Goal: Find specific page/section: Find specific page/section

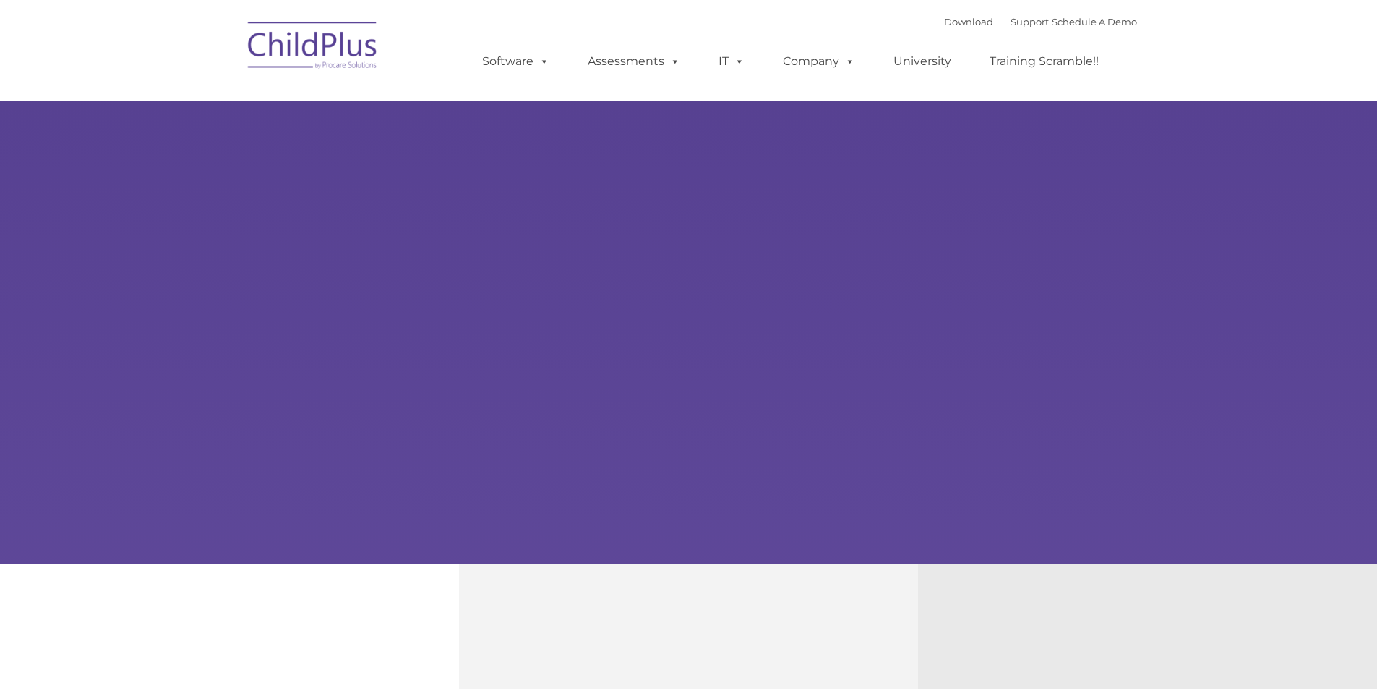
type input ""
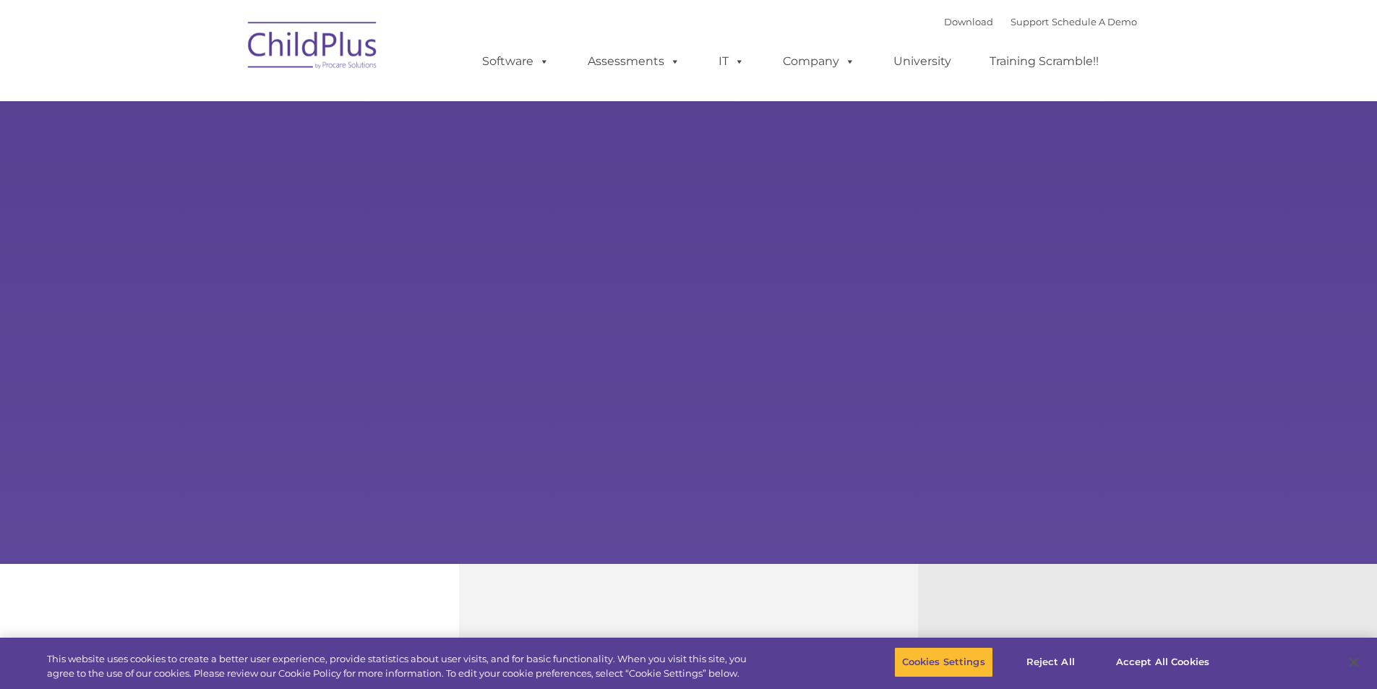
select select "MEDIUM"
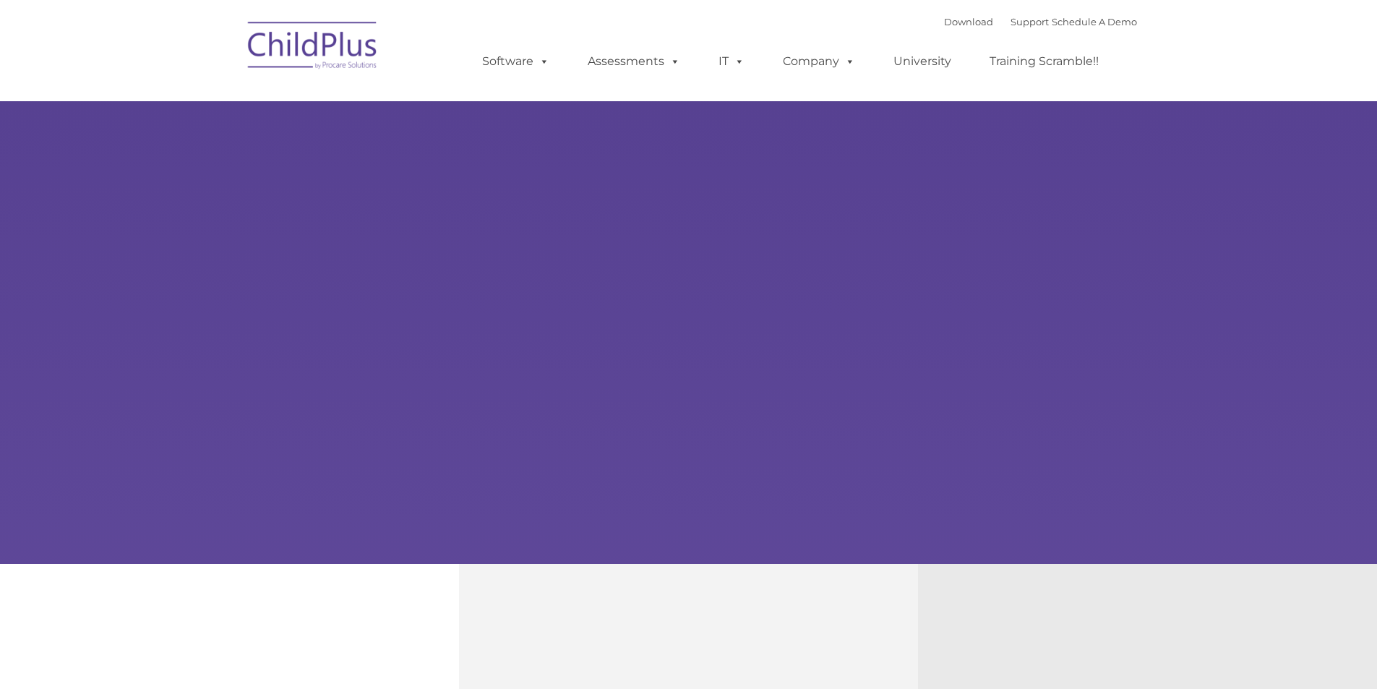
select select "MEDIUM"
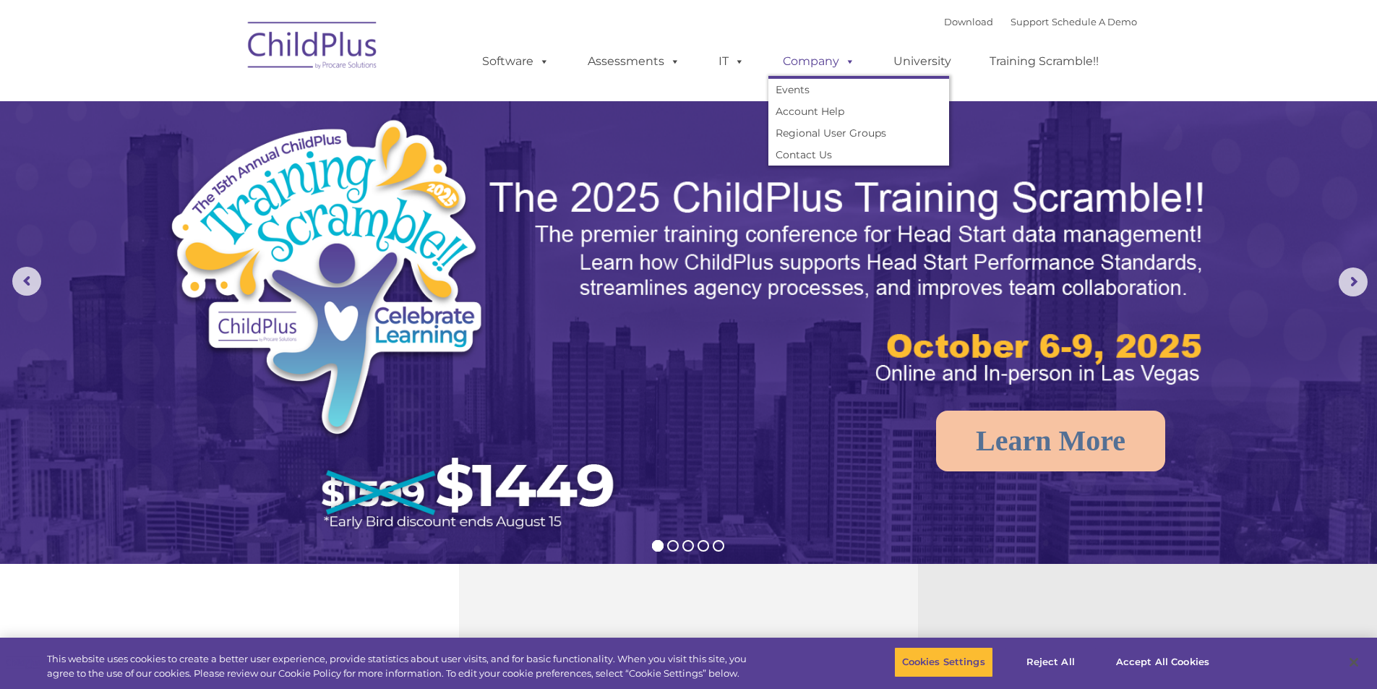
click at [835, 62] on link "Company" at bounding box center [818, 61] width 101 height 29
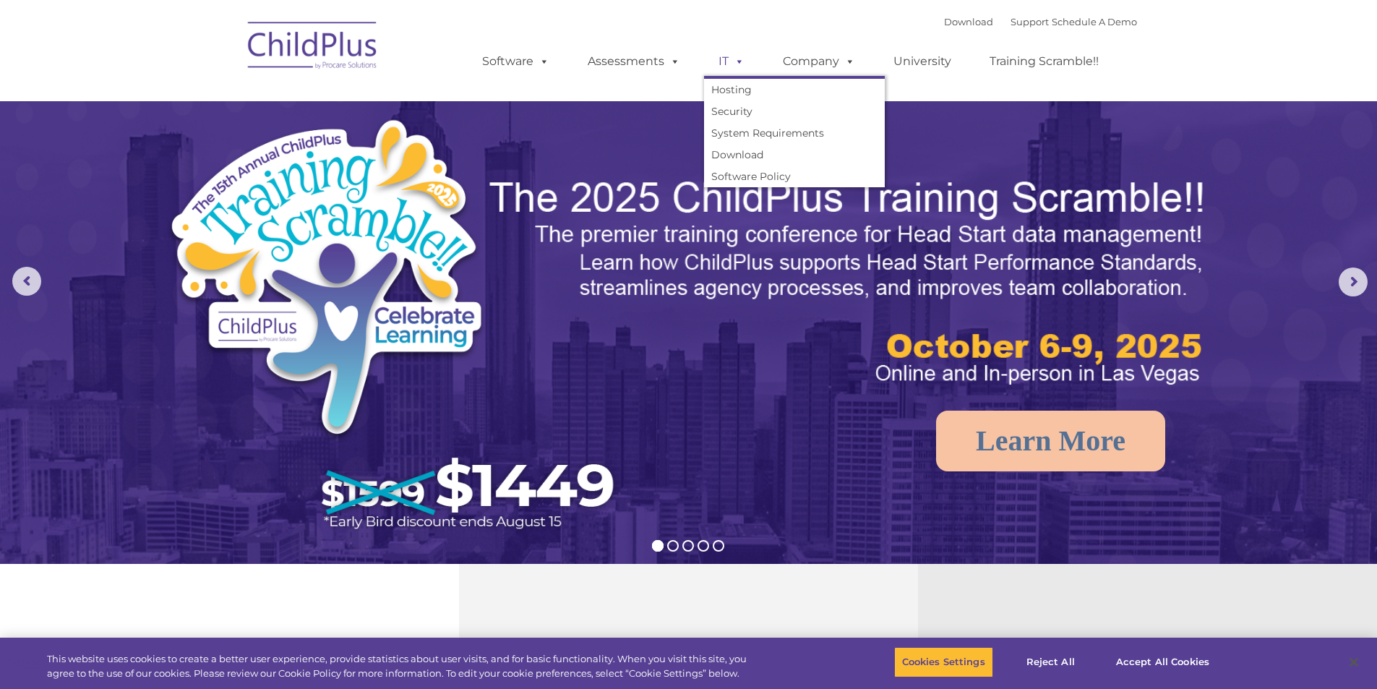
click at [744, 55] on span at bounding box center [736, 61] width 16 height 14
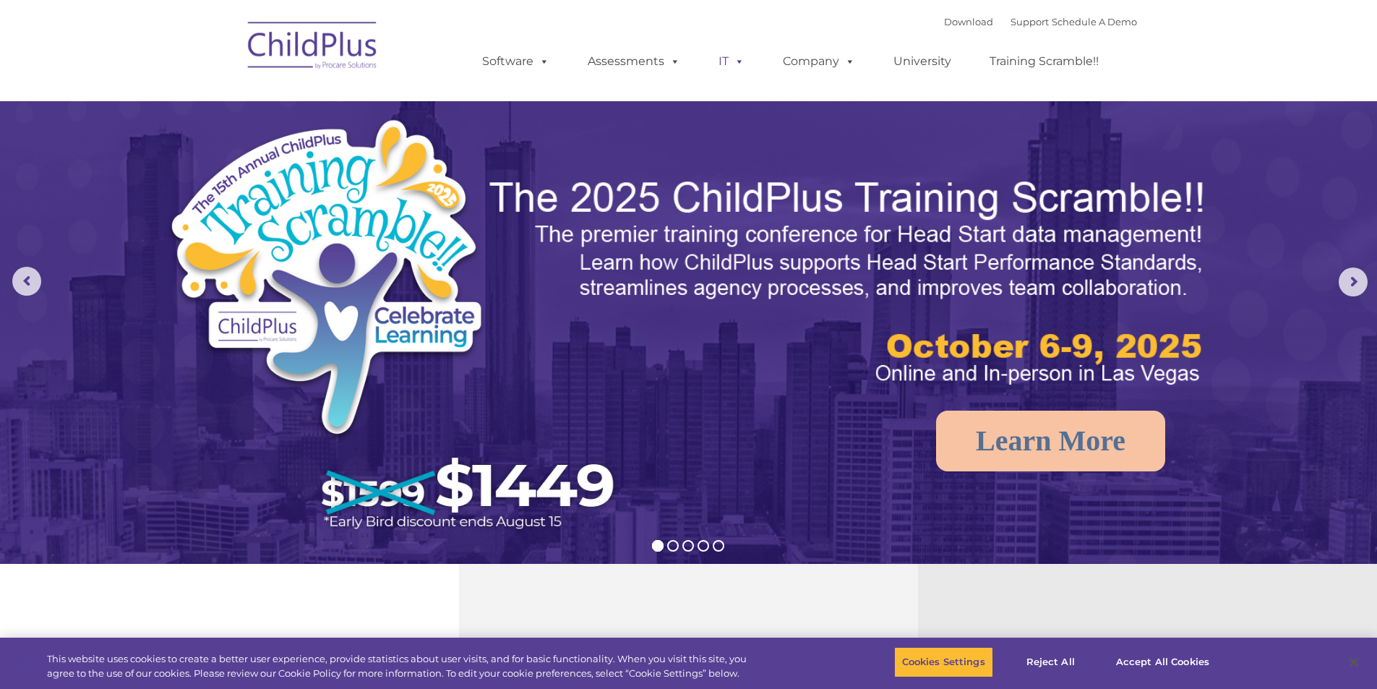
click at [739, 61] on span at bounding box center [736, 61] width 16 height 14
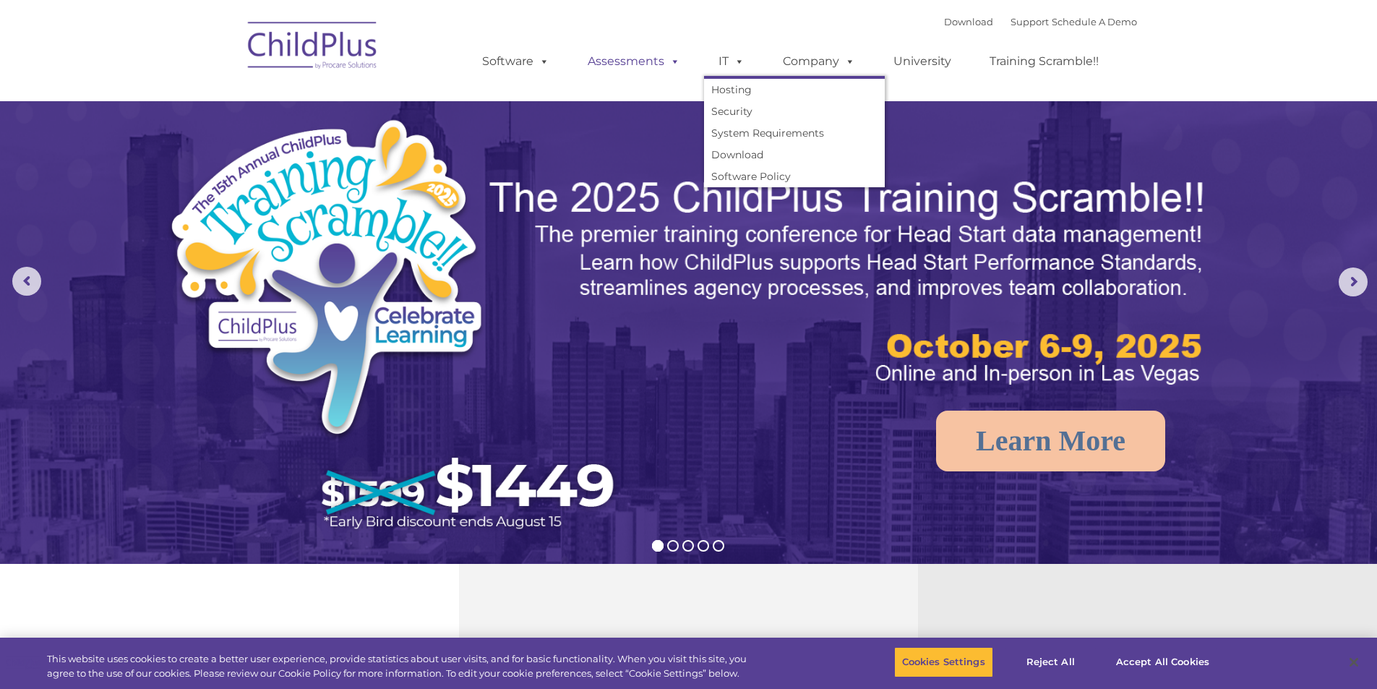
click at [647, 57] on link "Assessments" at bounding box center [633, 61] width 121 height 29
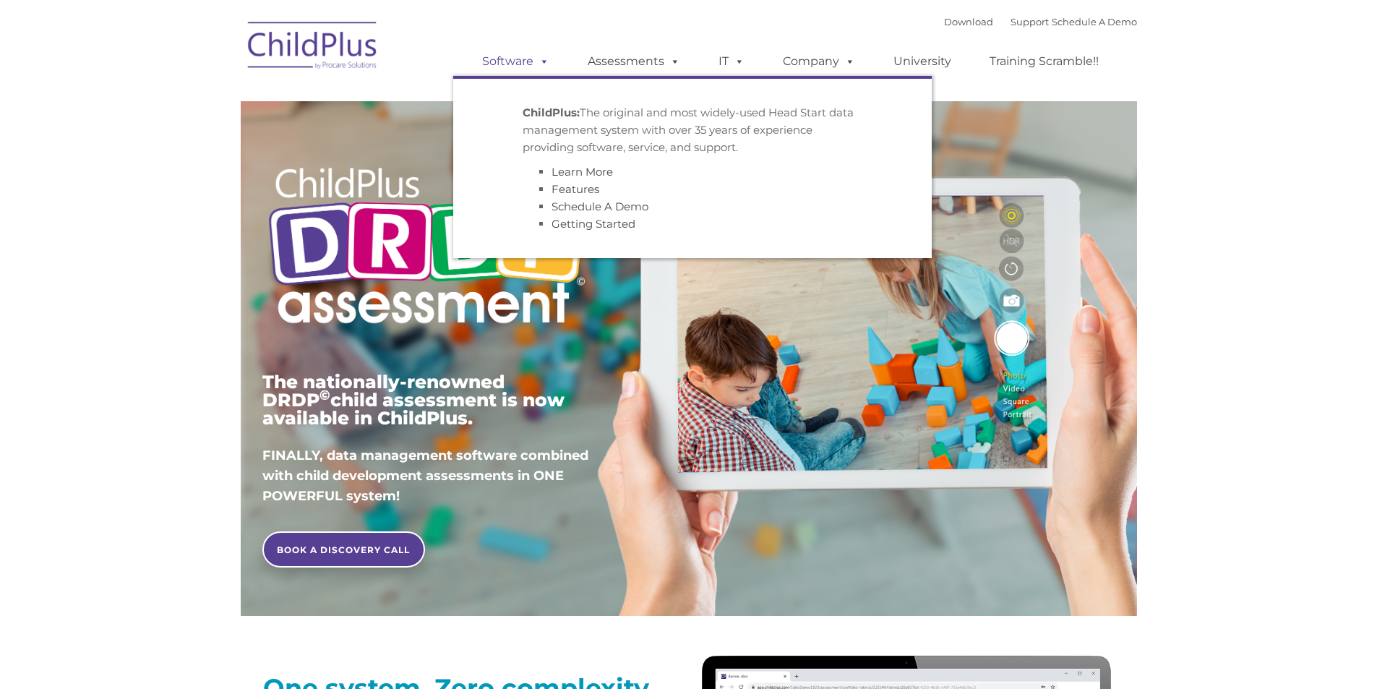
type input ""
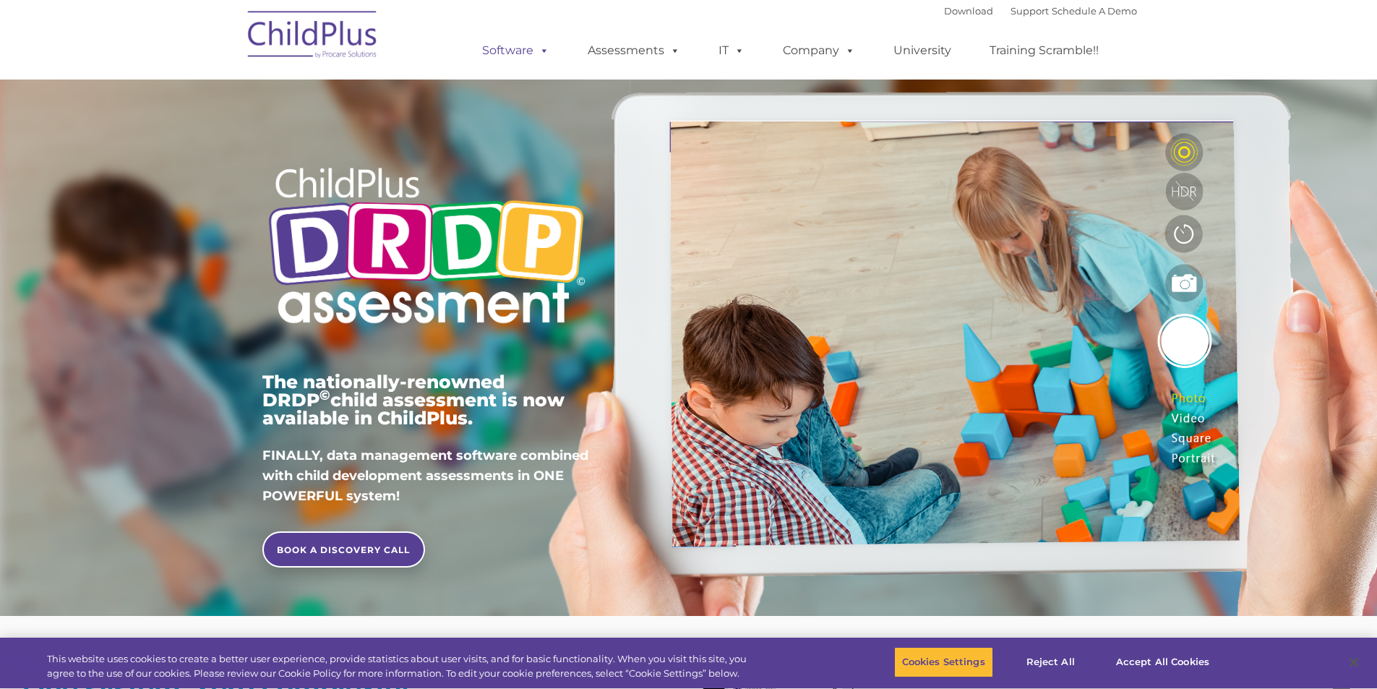
click at [507, 56] on link "Software" at bounding box center [516, 50] width 96 height 29
